Goal: Task Accomplishment & Management: Use online tool/utility

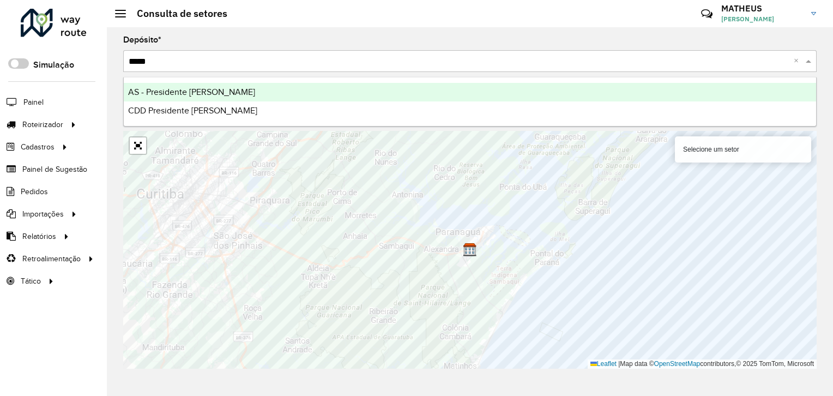
type input "******"
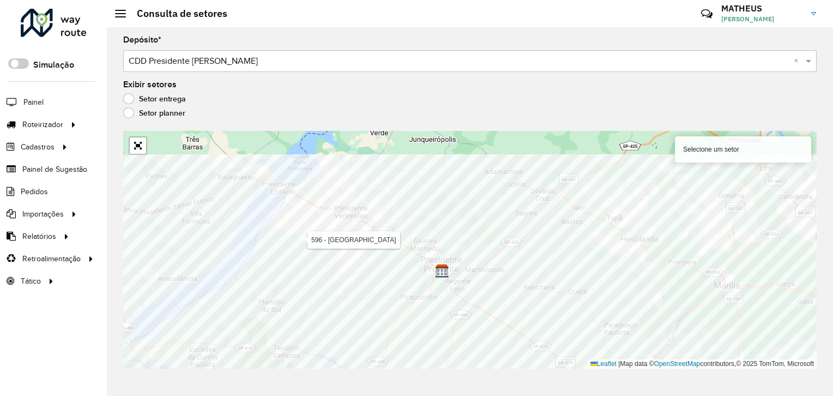
click at [283, 389] on div "Depósito * Selecione um depósito × CDD Presidente Prudente × Exibir setores Set…" at bounding box center [470, 211] width 726 height 368
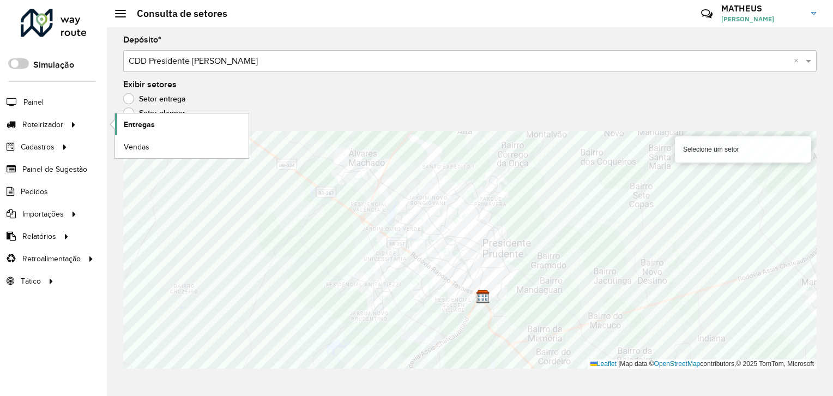
click at [136, 128] on span "Entregas" at bounding box center [139, 124] width 31 height 11
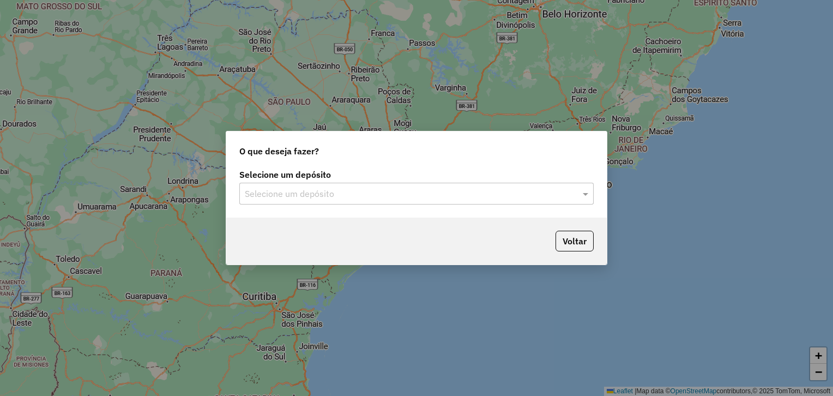
click at [387, 198] on input "text" at bounding box center [406, 193] width 322 height 13
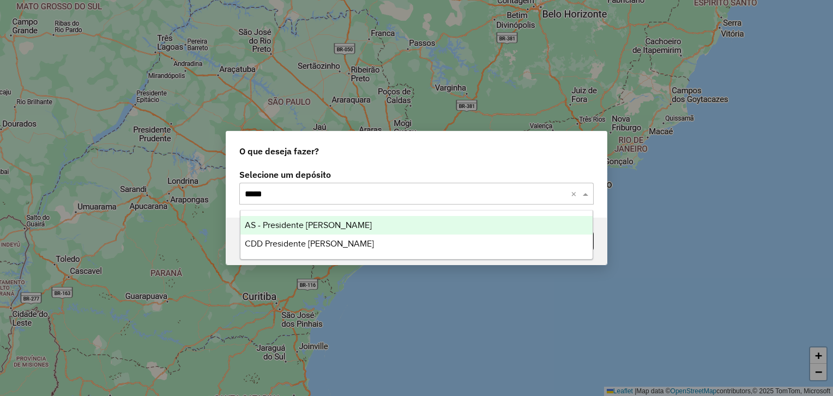
type input "******"
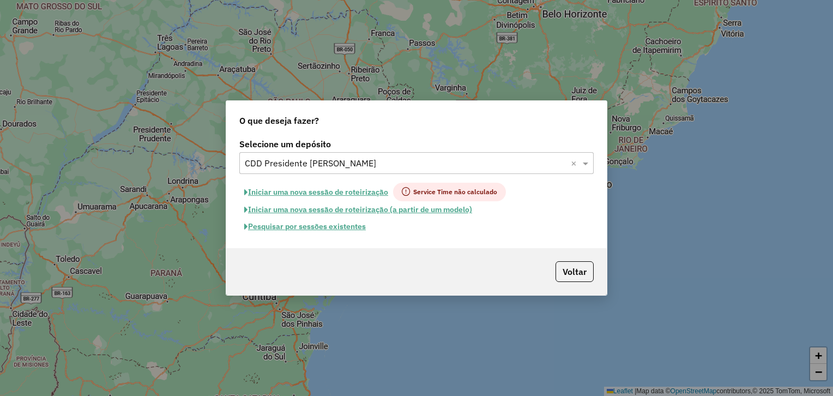
click at [305, 225] on button "Pesquisar por sessões existentes" at bounding box center [304, 226] width 131 height 17
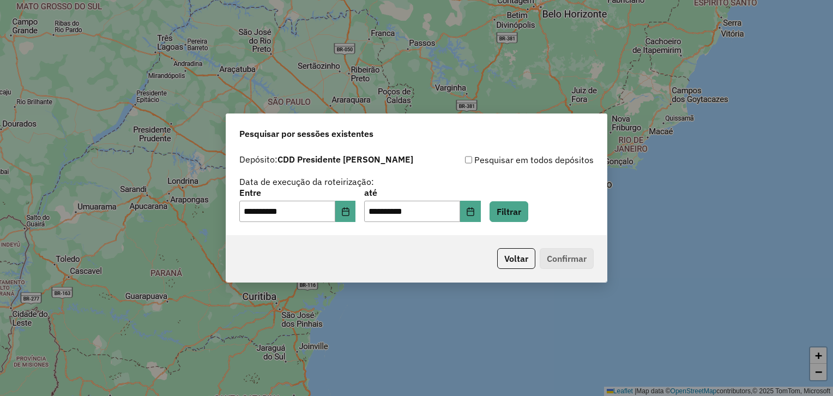
click at [551, 222] on div "**********" at bounding box center [416, 192] width 380 height 87
click at [528, 211] on button "Filtrar" at bounding box center [508, 211] width 39 height 21
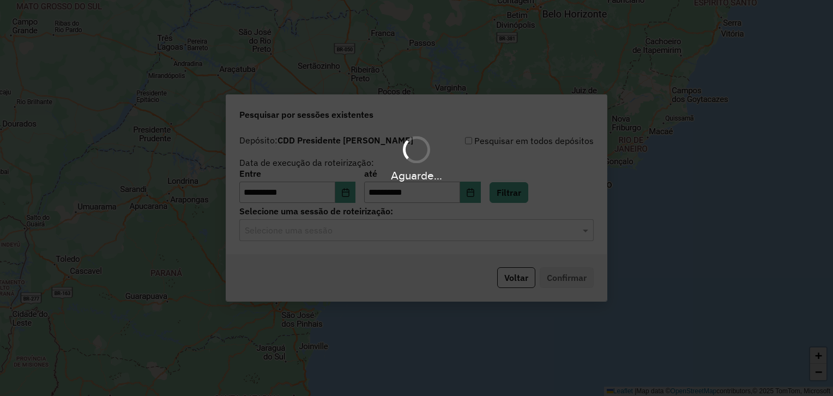
click at [345, 229] on input "text" at bounding box center [406, 230] width 322 height 13
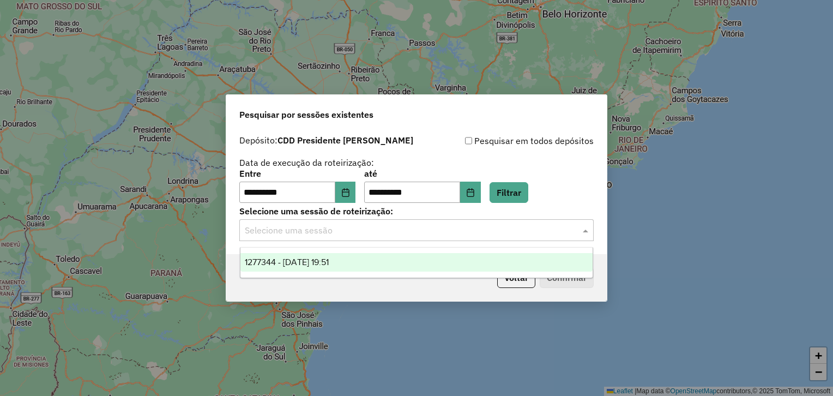
click at [329, 268] on div "1277344 - 17/09/2025 19:51" at bounding box center [416, 262] width 353 height 19
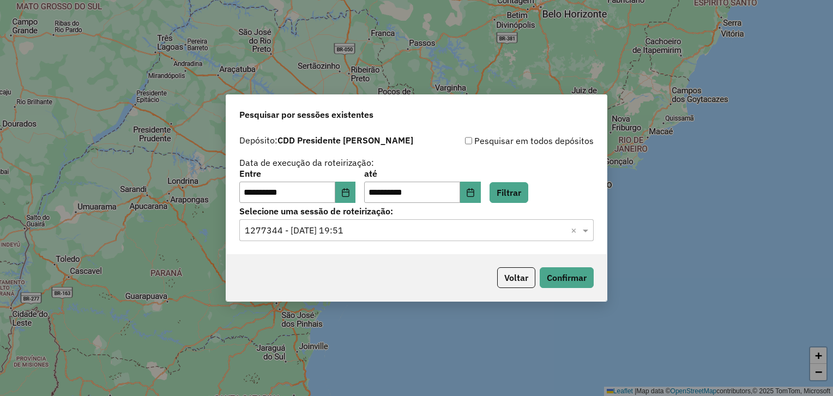
click at [577, 266] on div "Voltar Confirmar" at bounding box center [416, 277] width 380 height 47
click at [568, 271] on button "Confirmar" at bounding box center [566, 277] width 54 height 21
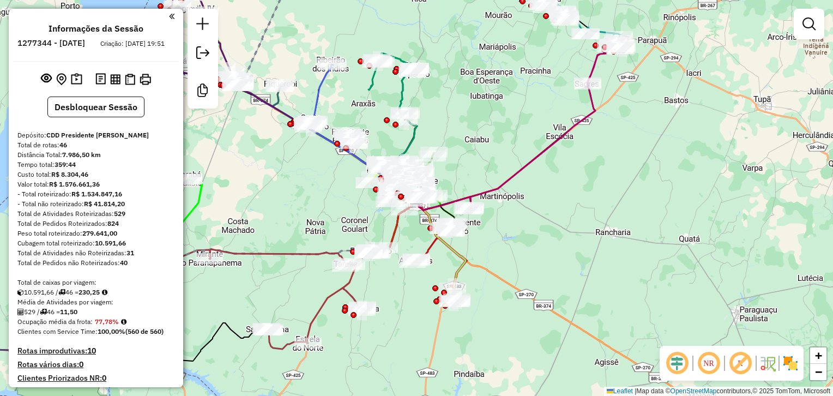
click at [791, 362] on img at bounding box center [789, 362] width 17 height 17
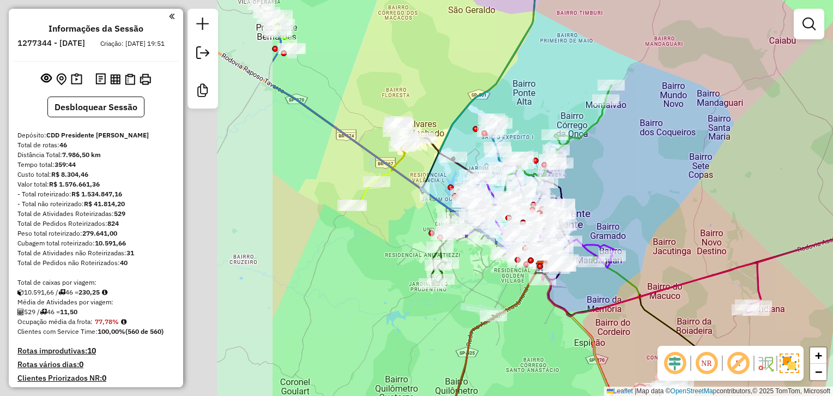
drag, startPoint x: 337, startPoint y: 170, endPoint x: 706, endPoint y: 183, distance: 369.7
click at [711, 183] on div "Janela de atendimento Grade de atendimento Capacidade Transportadoras Veículos …" at bounding box center [416, 198] width 833 height 396
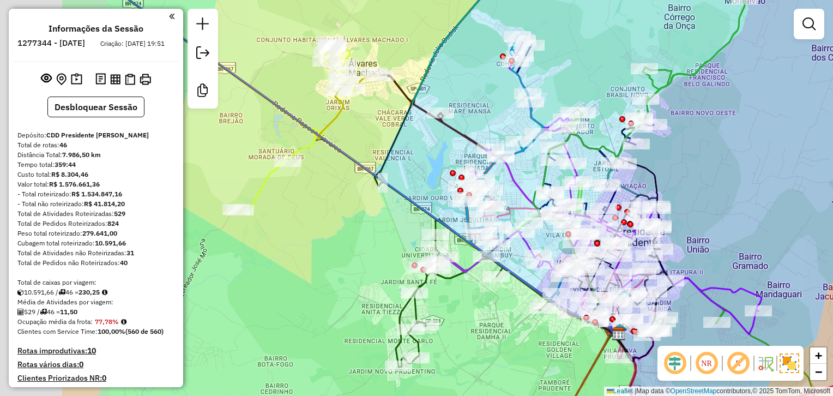
drag, startPoint x: 605, startPoint y: 178, endPoint x: 750, endPoint y: 152, distance: 147.7
click at [750, 152] on div "Janela de atendimento Grade de atendimento Capacidade Transportadoras Veículos …" at bounding box center [416, 198] width 833 height 396
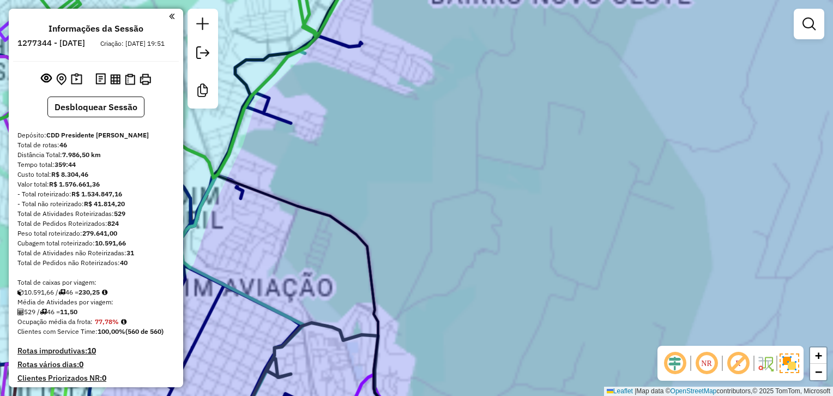
click at [785, 235] on div "Janela de atendimento Grade de atendimento Capacidade Transportadoras Veículos …" at bounding box center [416, 198] width 833 height 396
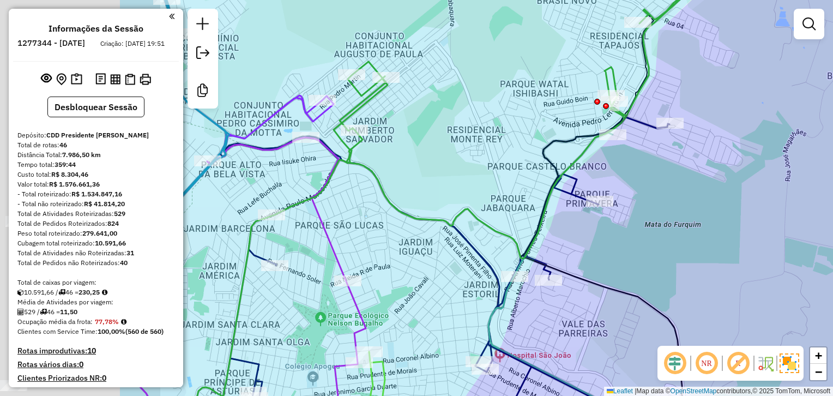
drag, startPoint x: 580, startPoint y: 215, endPoint x: 783, endPoint y: 216, distance: 203.3
click at [783, 216] on div "Janela de atendimento Grade de atendimento Capacidade Transportadoras Veículos …" at bounding box center [416, 198] width 833 height 396
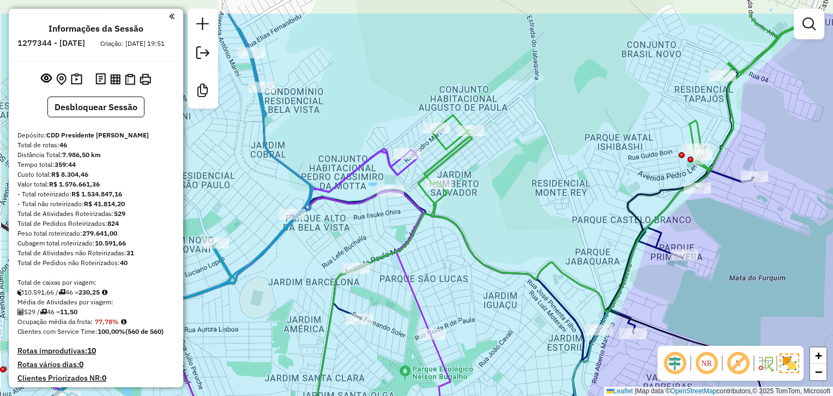
drag, startPoint x: 531, startPoint y: 137, endPoint x: 561, endPoint y: 158, distance: 36.4
click at [561, 158] on div "Janela de atendimento Grade de atendimento Capacidade Transportadoras Veículos …" at bounding box center [416, 198] width 833 height 396
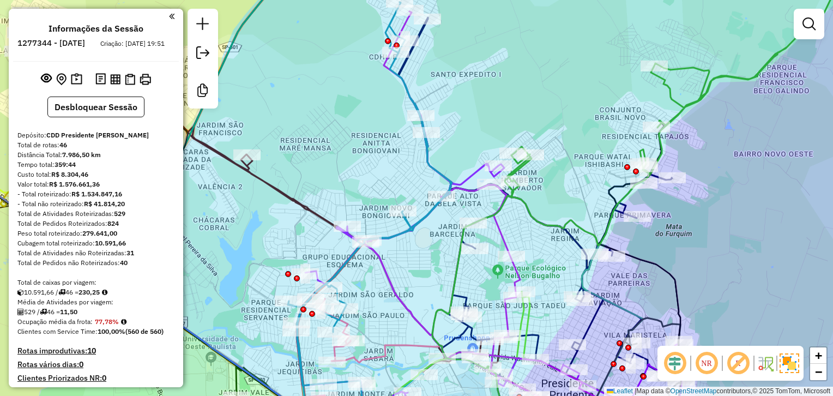
click at [805, 35] on div at bounding box center [808, 24] width 31 height 31
click at [807, 26] on em at bounding box center [808, 23] width 13 height 13
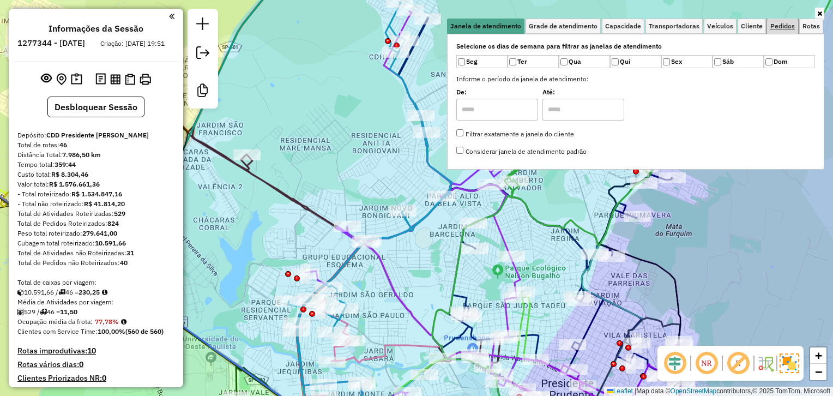
click at [768, 23] on link "Pedidos" at bounding box center [782, 26] width 31 height 15
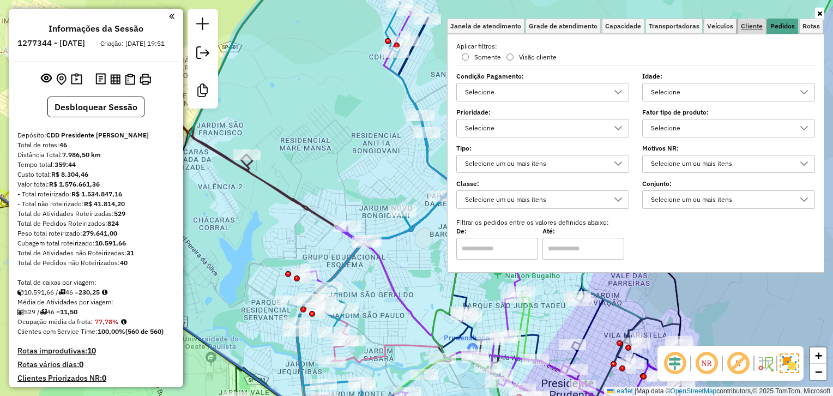
click at [759, 28] on span "Cliente" at bounding box center [752, 26] width 22 height 7
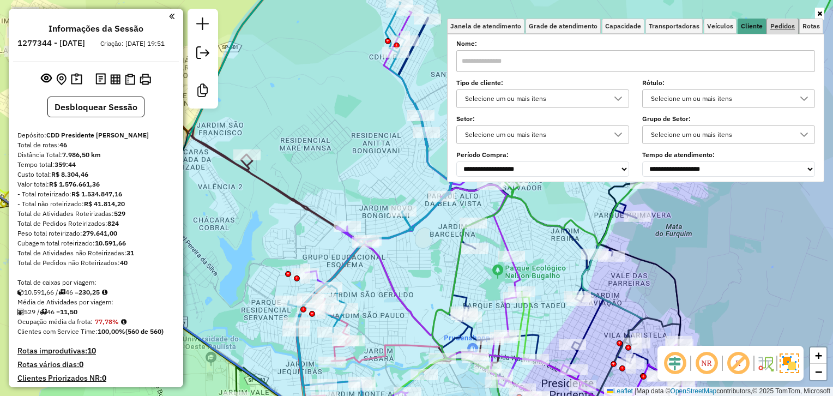
click at [783, 32] on link "Pedidos" at bounding box center [782, 26] width 31 height 15
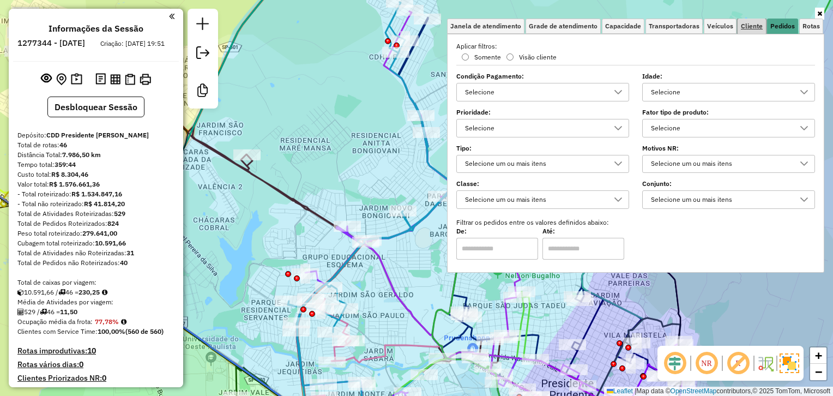
click at [755, 27] on span "Cliente" at bounding box center [752, 26] width 22 height 7
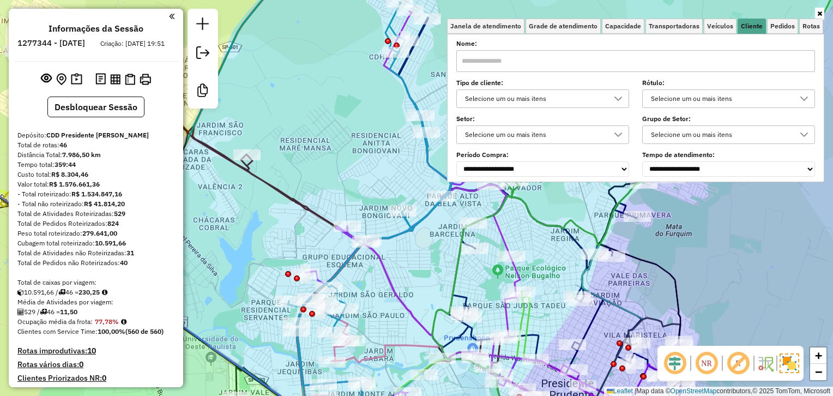
click at [563, 98] on div "Selecione um ou mais itens" at bounding box center [534, 98] width 147 height 17
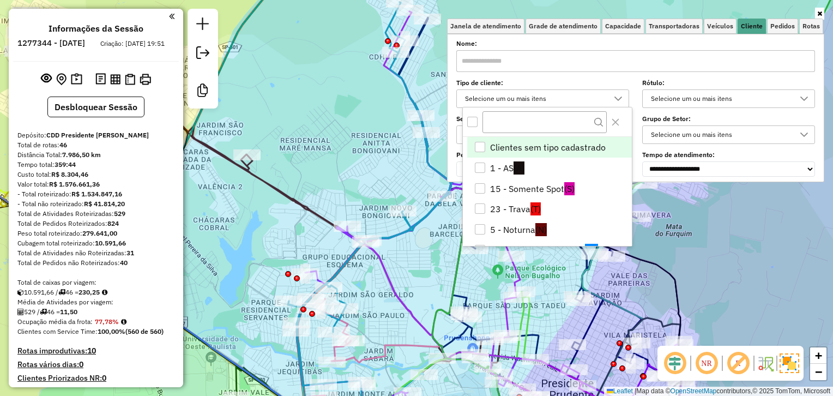
scroll to position [6, 39]
click at [532, 230] on li "5 - Noturna (N)" at bounding box center [549, 230] width 165 height 21
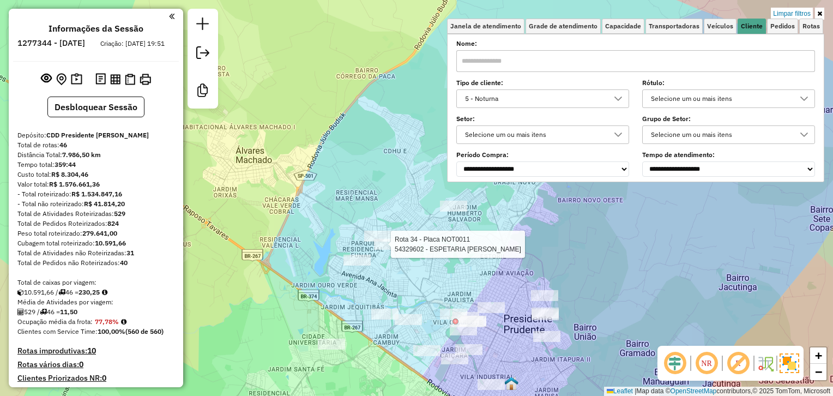
select select "**********"
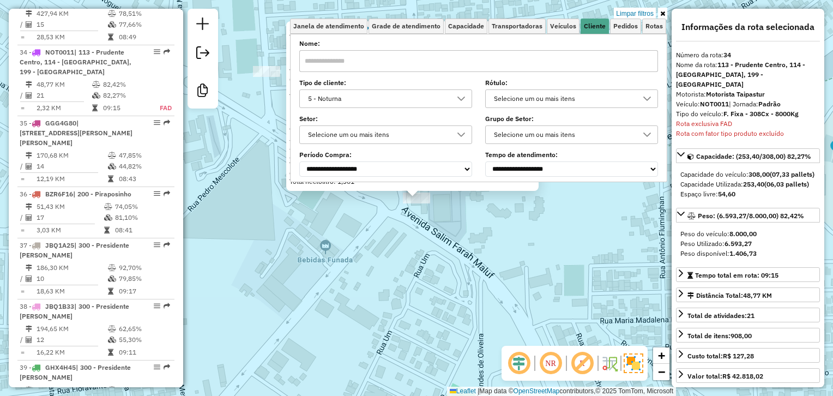
scroll to position [2428, 0]
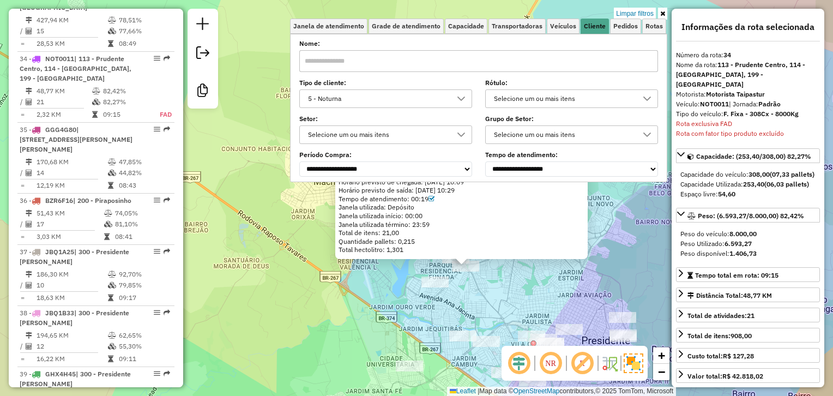
click at [456, 94] on div at bounding box center [461, 98] width 21 height 17
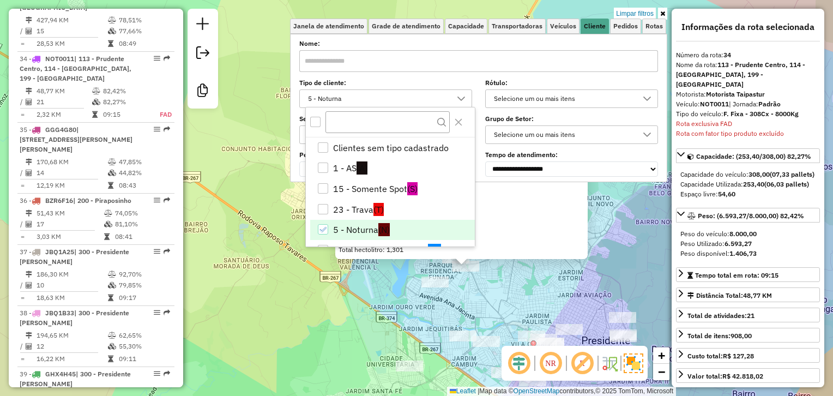
click at [314, 122] on div "All items unselected" at bounding box center [315, 122] width 10 height 10
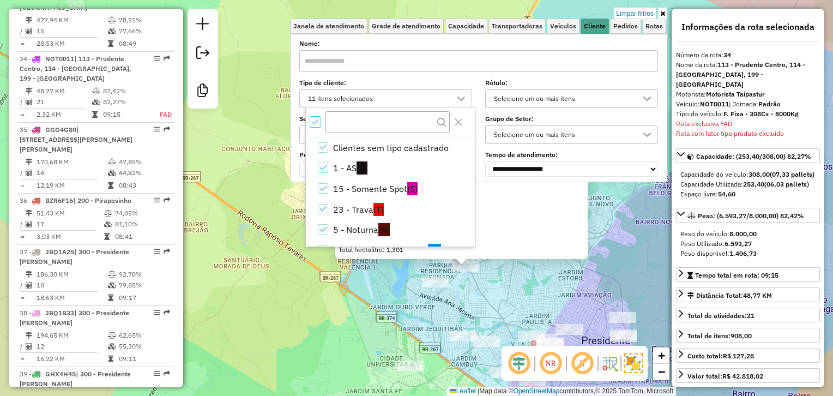
scroll to position [6, 3]
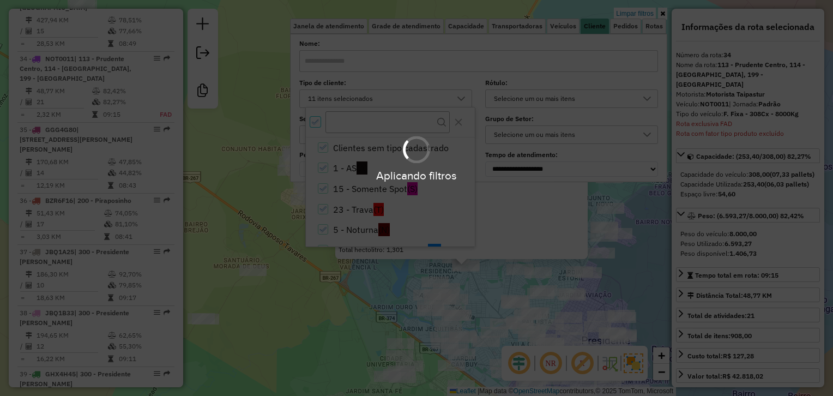
click at [326, 228] on div "Aplicando filtros" at bounding box center [416, 198] width 833 height 396
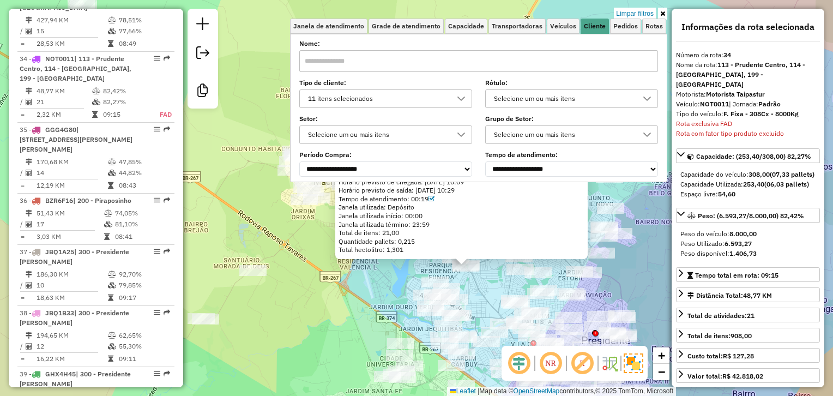
click at [339, 100] on div "11 itens selecionados" at bounding box center [377, 98] width 147 height 17
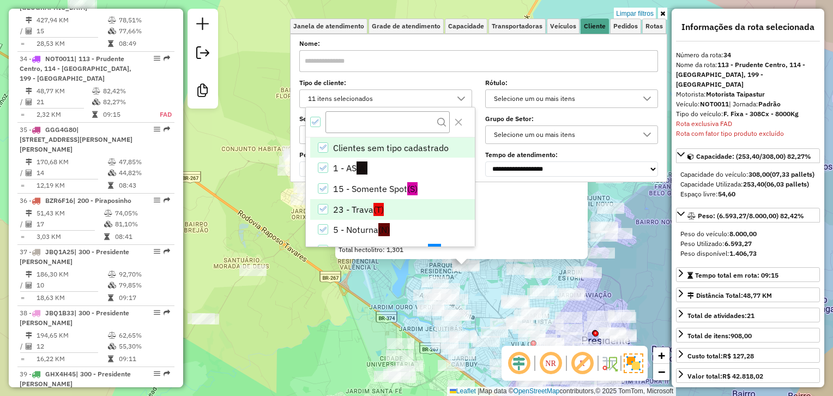
scroll to position [50, 0]
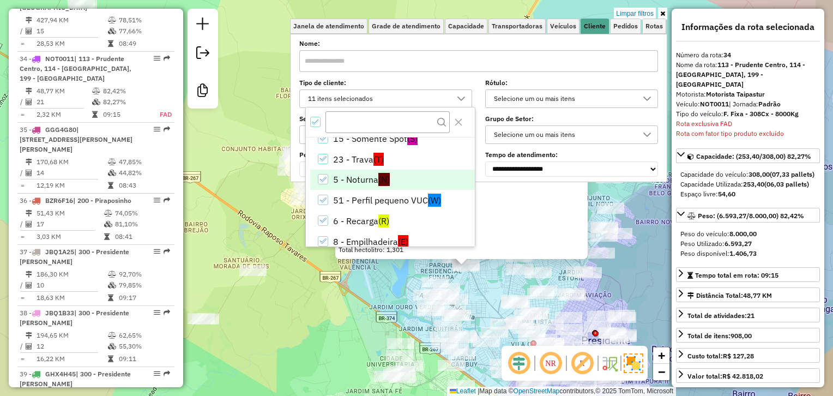
click at [341, 181] on li "5 - Noturna (N)" at bounding box center [392, 179] width 165 height 21
click at [381, 299] on div "54329602 - ESPETARIA DONA [PERSON_NAME] de cliente: 5 - Noturna (N) Endereço: […" at bounding box center [416, 198] width 833 height 396
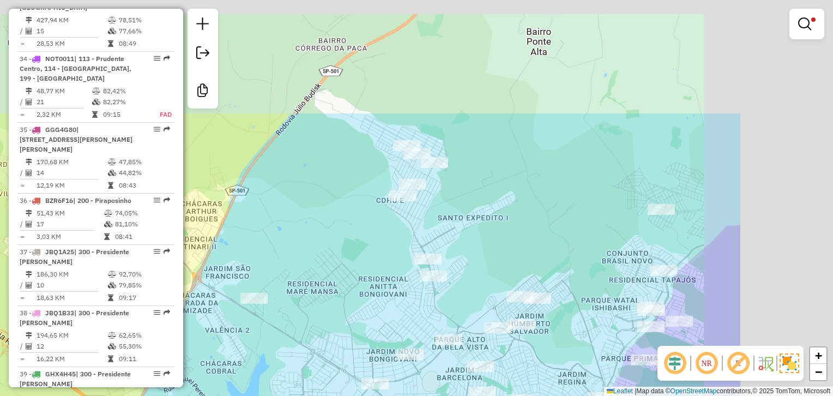
drag, startPoint x: 512, startPoint y: 170, endPoint x: 335, endPoint y: 324, distance: 234.1
click at [335, 324] on div "Limpar filtros Janela de atendimento Grade de atendimento Capacidade Transporta…" at bounding box center [416, 198] width 833 height 396
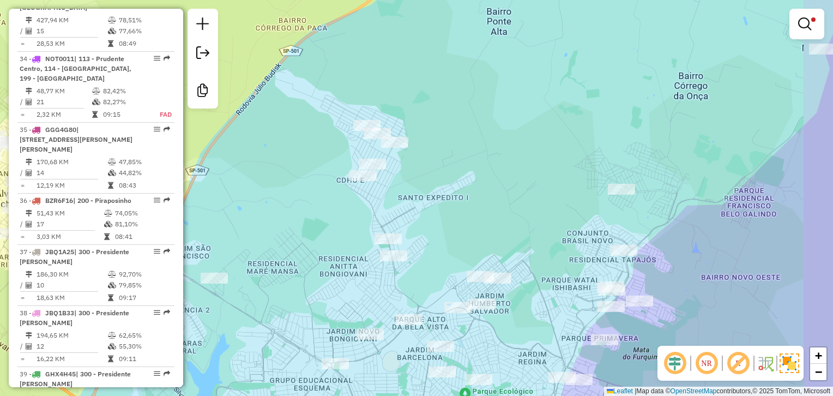
drag, startPoint x: 445, startPoint y: 233, endPoint x: 382, endPoint y: 194, distance: 73.6
click at [383, 196] on div "Limpar filtros Janela de atendimento Grade de atendimento Capacidade Transporta…" at bounding box center [416, 198] width 833 height 396
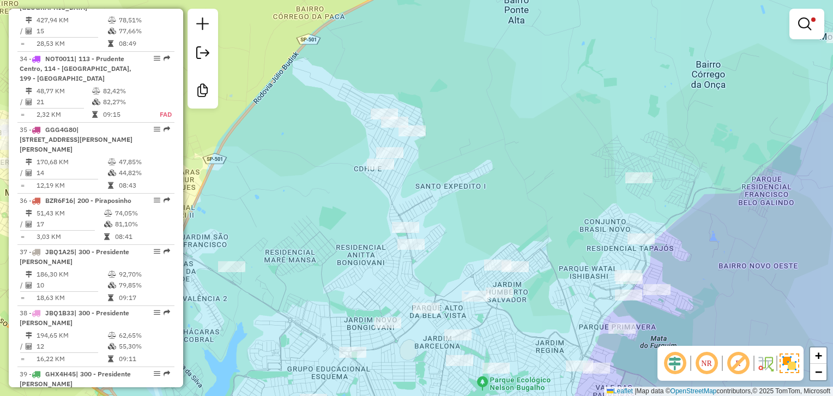
drag, startPoint x: 445, startPoint y: 182, endPoint x: 473, endPoint y: 196, distance: 31.7
click at [473, 196] on div "Limpar filtros Janela de atendimento Grade de atendimento Capacidade Transporta…" at bounding box center [416, 198] width 833 height 396
select select "**********"
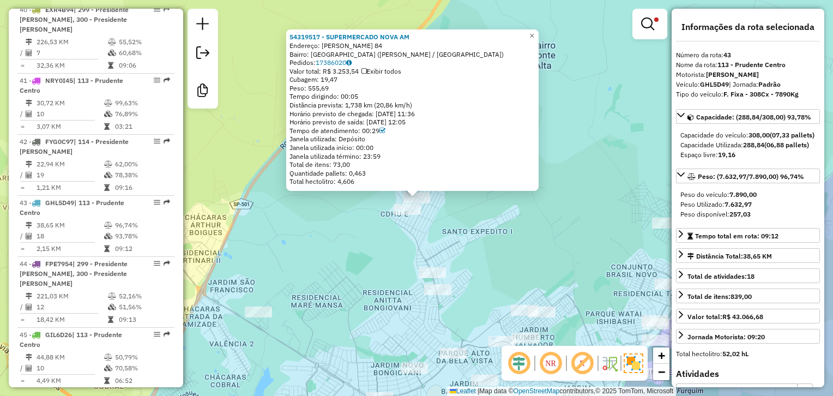
scroll to position [2995, 0]
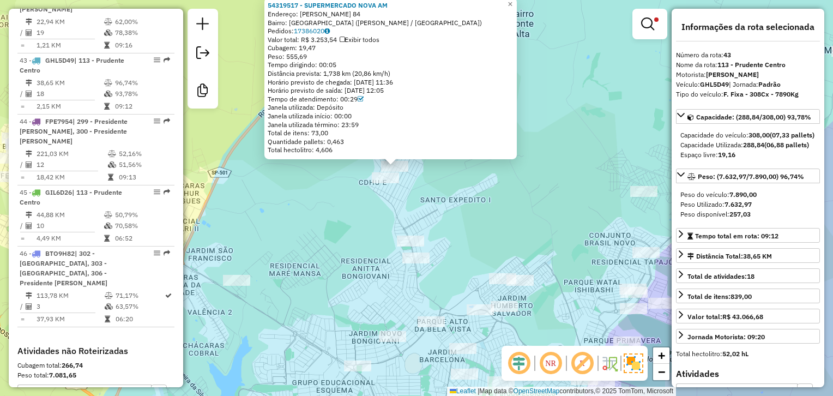
drag, startPoint x: 466, startPoint y: 229, endPoint x: 436, endPoint y: 179, distance: 58.9
click at [437, 180] on div "54319517 - SUPERMERCADO NOVA AM Endereço: [PERSON_NAME] DE ASSIS 84 Bairro: [GE…" at bounding box center [416, 198] width 833 height 396
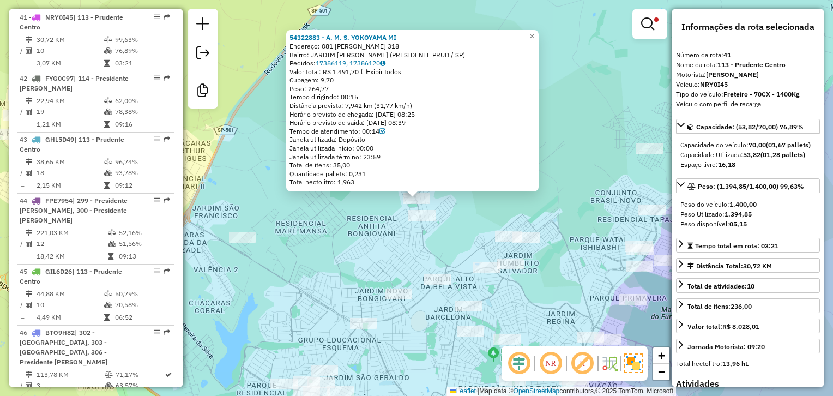
scroll to position [2873, 0]
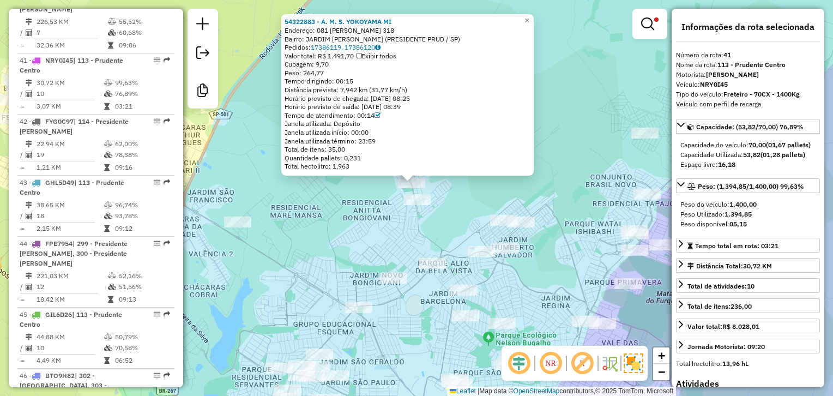
drag, startPoint x: 349, startPoint y: 240, endPoint x: 342, endPoint y: 178, distance: 61.9
click at [342, 179] on div "54322883 - A. M. S. [PERSON_NAME][GEOGRAPHIC_DATA] Endereço: 081 [PERSON_NAME] …" at bounding box center [416, 198] width 833 height 396
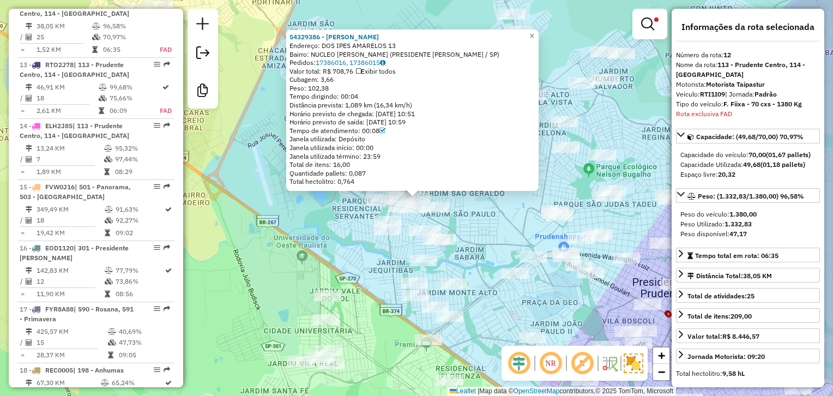
scroll to position [1117, 0]
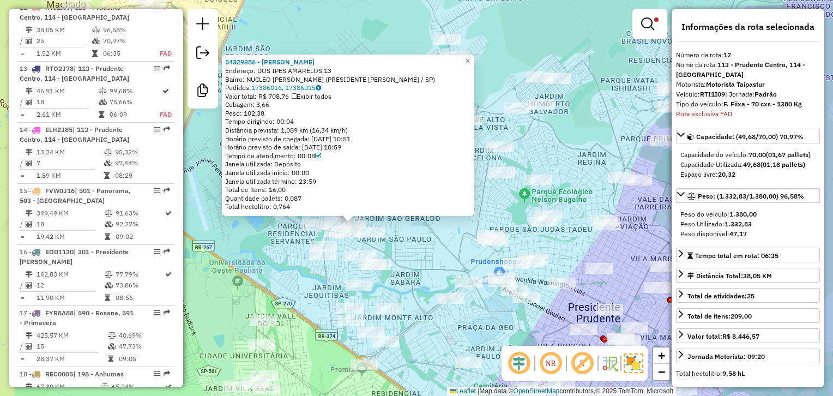
drag, startPoint x: 493, startPoint y: 222, endPoint x: 439, endPoint y: 241, distance: 57.9
click at [439, 241] on div "54329386 - [PERSON_NAME]: DOS IPES AMARELOS 13 Bairro: NUCLEO [PERSON_NAME] DE …" at bounding box center [416, 198] width 833 height 396
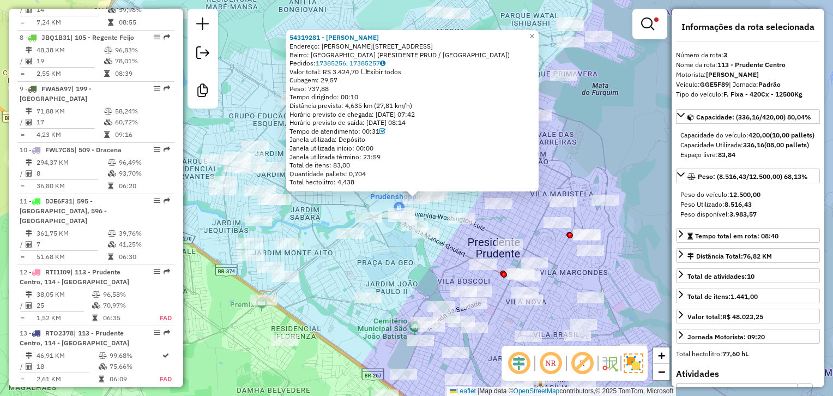
scroll to position [588, 0]
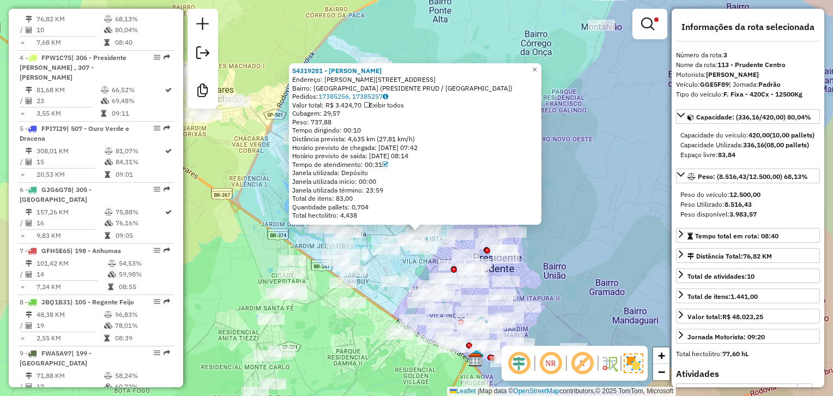
click at [648, 177] on div "54319281 - [PERSON_NAME]: R [PERSON_NAME] 1211 Bairro: [GEOGRAPHIC_DATA] (PRESI…" at bounding box center [416, 198] width 833 height 396
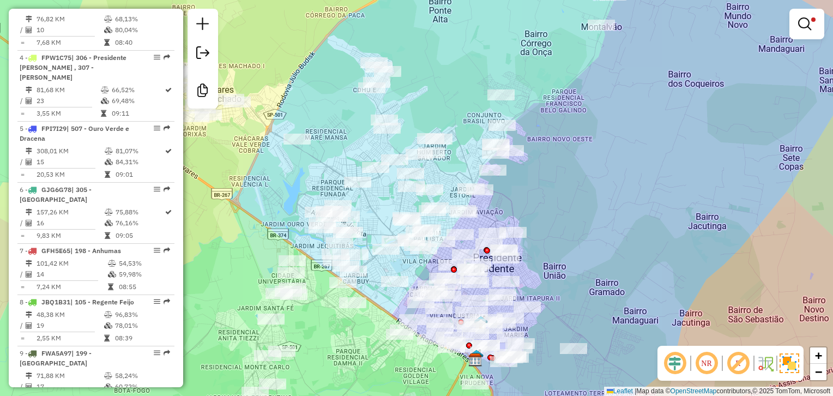
drag, startPoint x: 589, startPoint y: 135, endPoint x: 589, endPoint y: 126, distance: 9.3
click at [589, 126] on div "Limpar filtros Janela de atendimento Grade de atendimento Capacidade Transporta…" at bounding box center [416, 198] width 833 height 396
